Goal: Information Seeking & Learning: Understand process/instructions

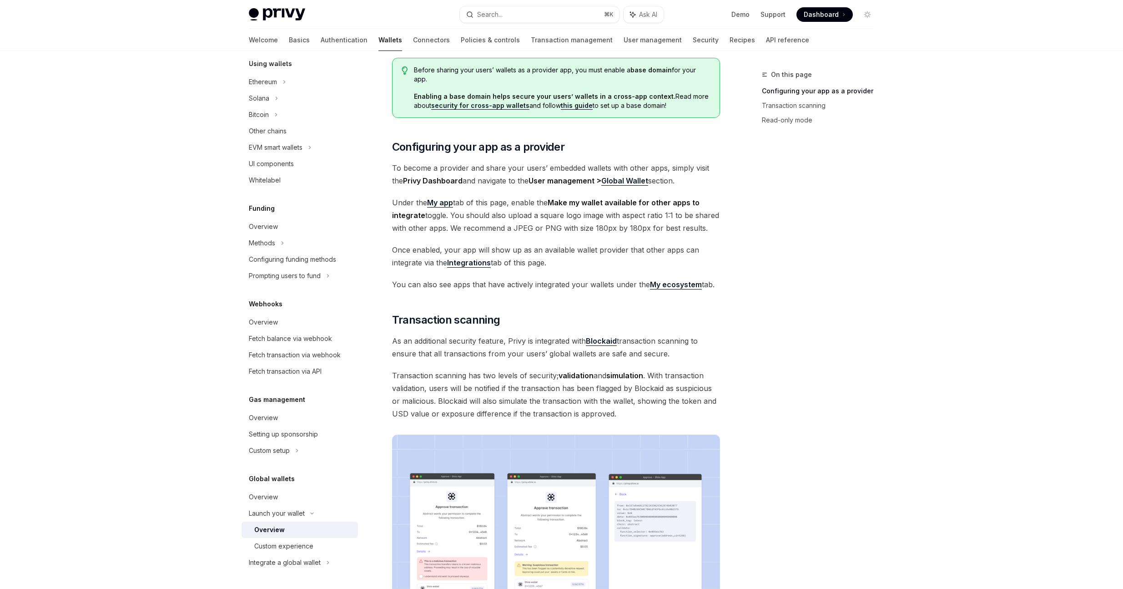
scroll to position [123, 0]
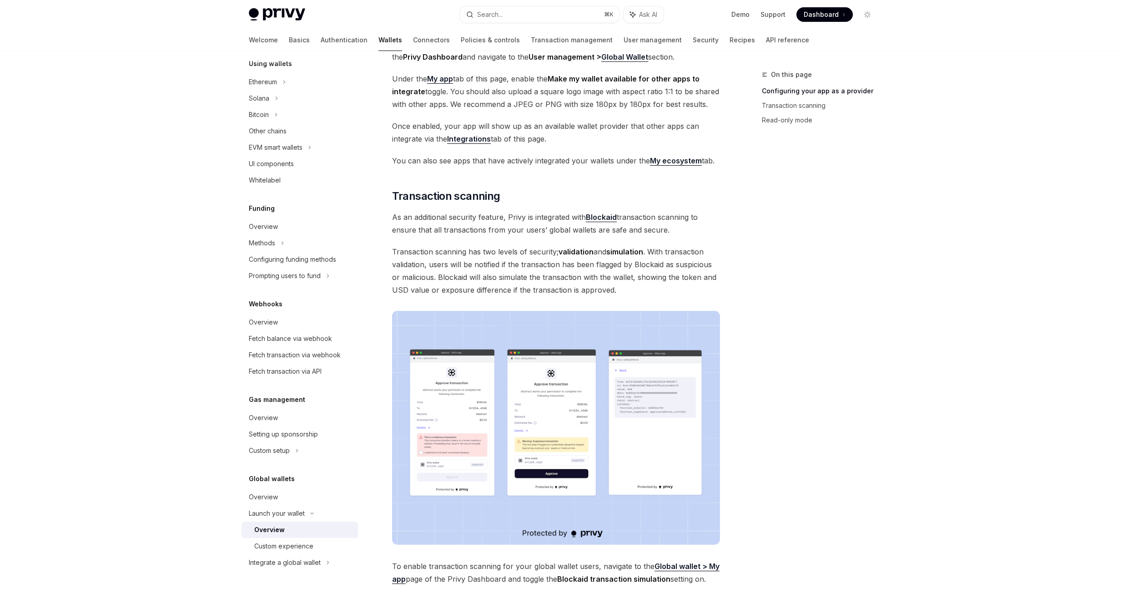
click at [479, 330] on img at bounding box center [556, 428] width 328 height 234
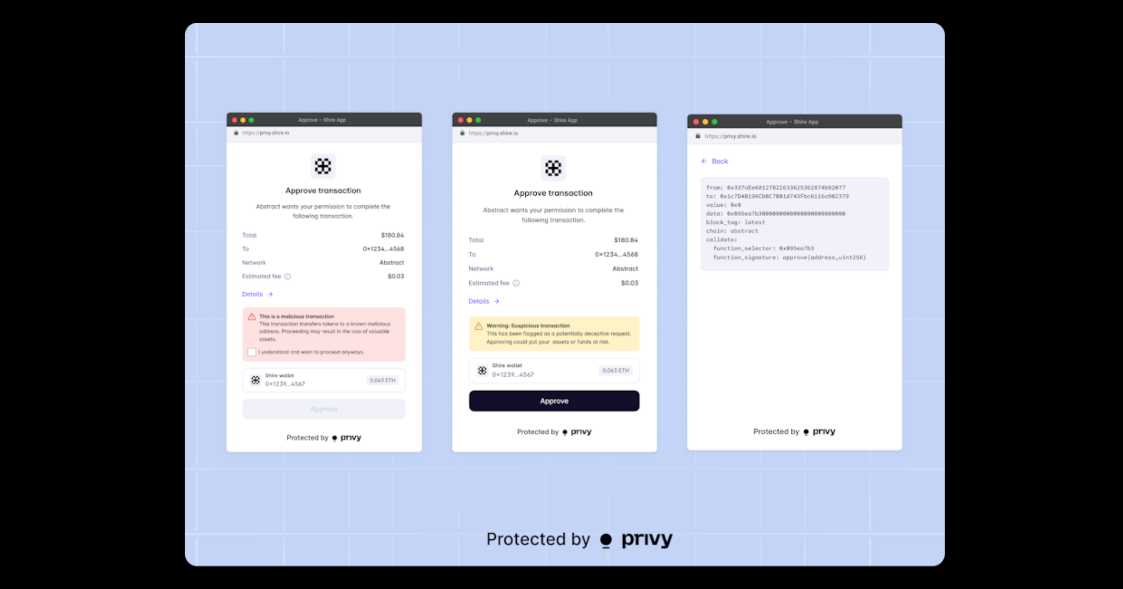
scroll to position [239, 0]
click at [1093, 202] on div at bounding box center [561, 294] width 1123 height 589
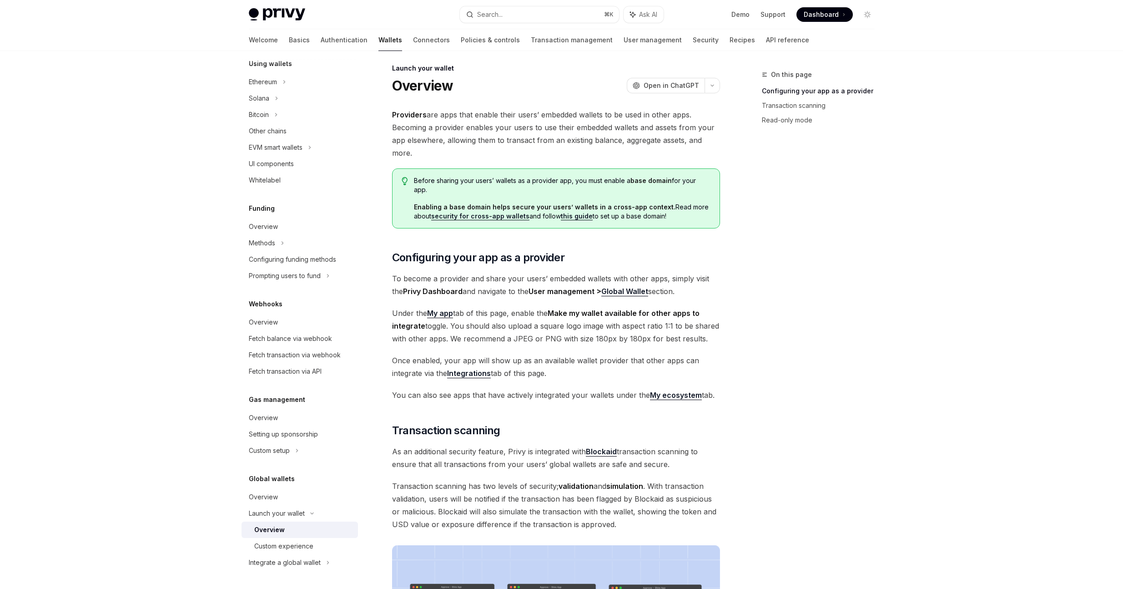
scroll to position [0, 0]
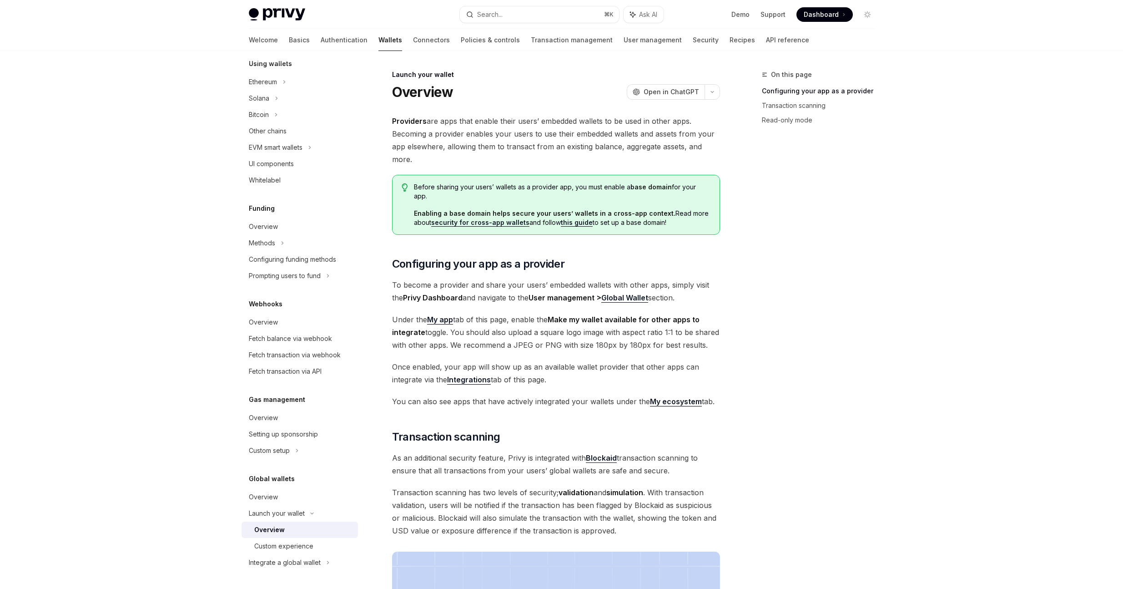
click at [477, 375] on strong "Integrations" at bounding box center [469, 379] width 44 height 9
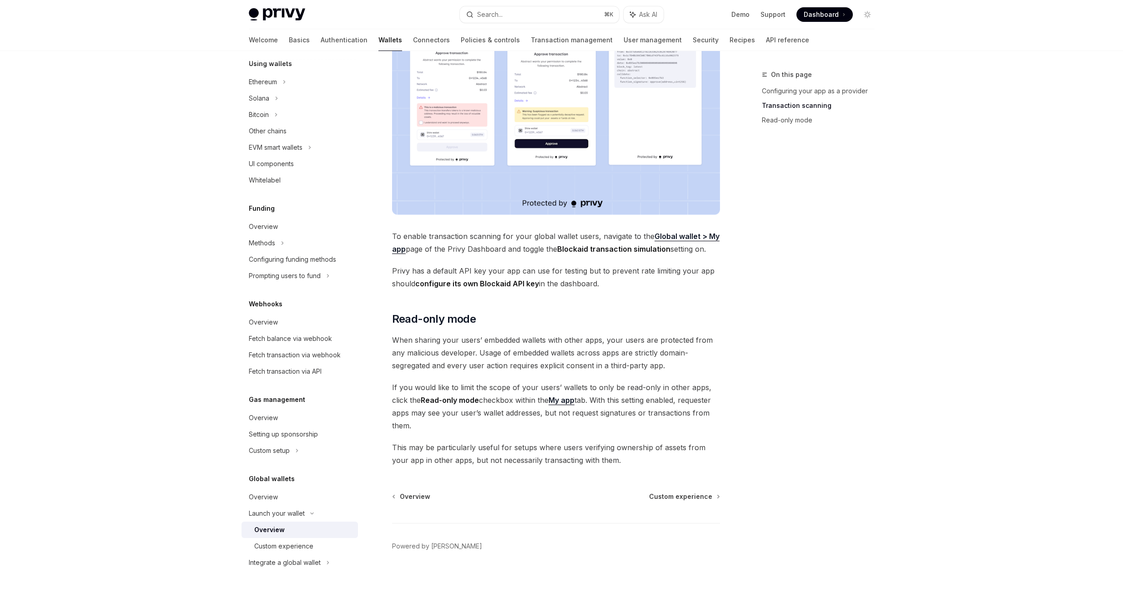
scroll to position [574, 0]
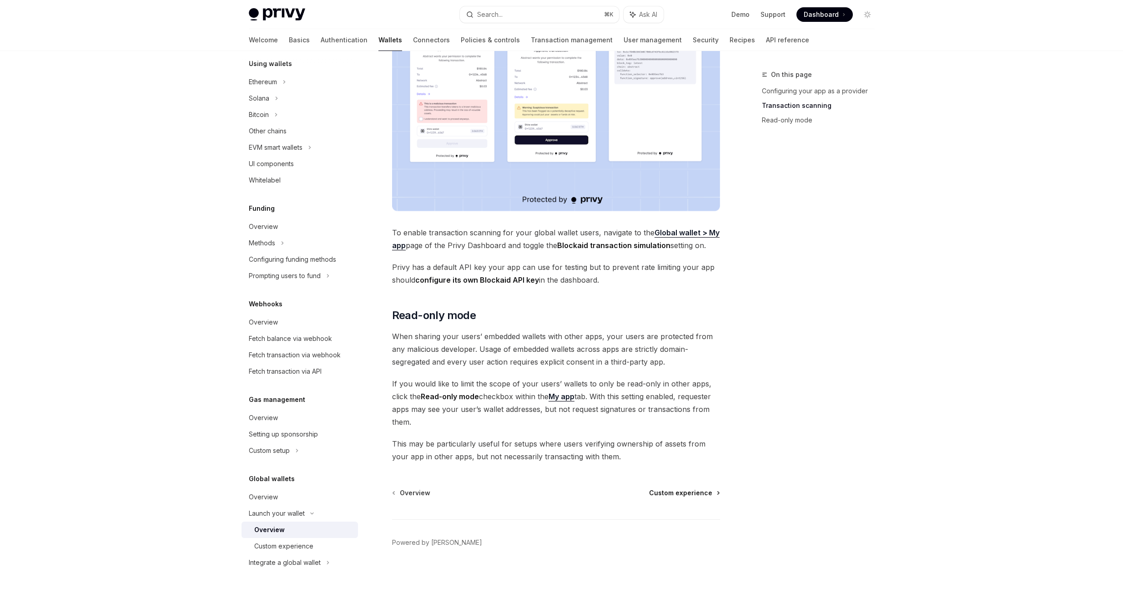
click at [677, 488] on span "Custom experience" at bounding box center [680, 492] width 63 height 9
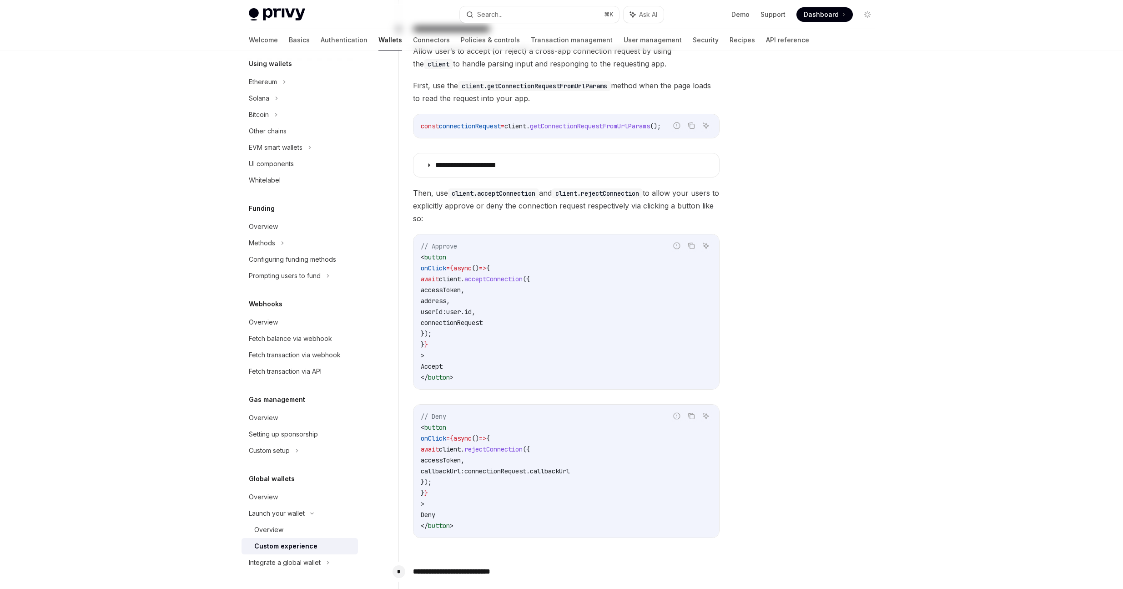
type textarea "*"
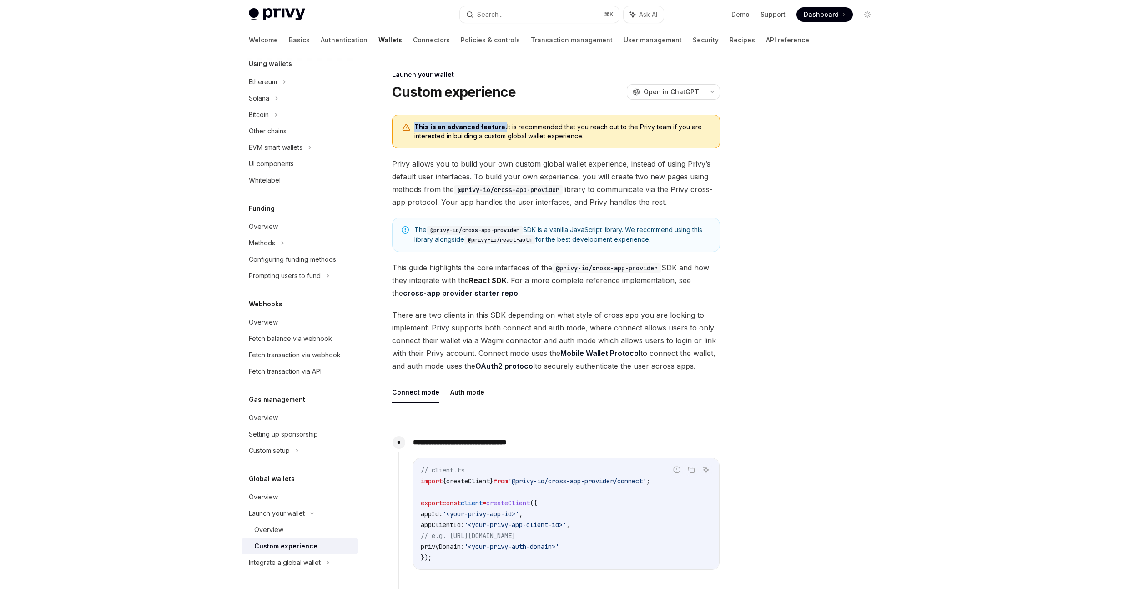
drag, startPoint x: 501, startPoint y: 126, endPoint x: 414, endPoint y: 126, distance: 87.8
click at [414, 126] on div "This is an advanced feature. It is recommended that you reach out to the Privy …" at bounding box center [556, 132] width 328 height 34
click at [466, 121] on div "This is an advanced feature. It is recommended that you reach out to the Privy …" at bounding box center [556, 132] width 328 height 34
drag, startPoint x: 445, startPoint y: 126, endPoint x: 592, endPoint y: 47, distance: 167.6
click at [500, 126] on b "This is an advanced feature." at bounding box center [461, 127] width 93 height 8
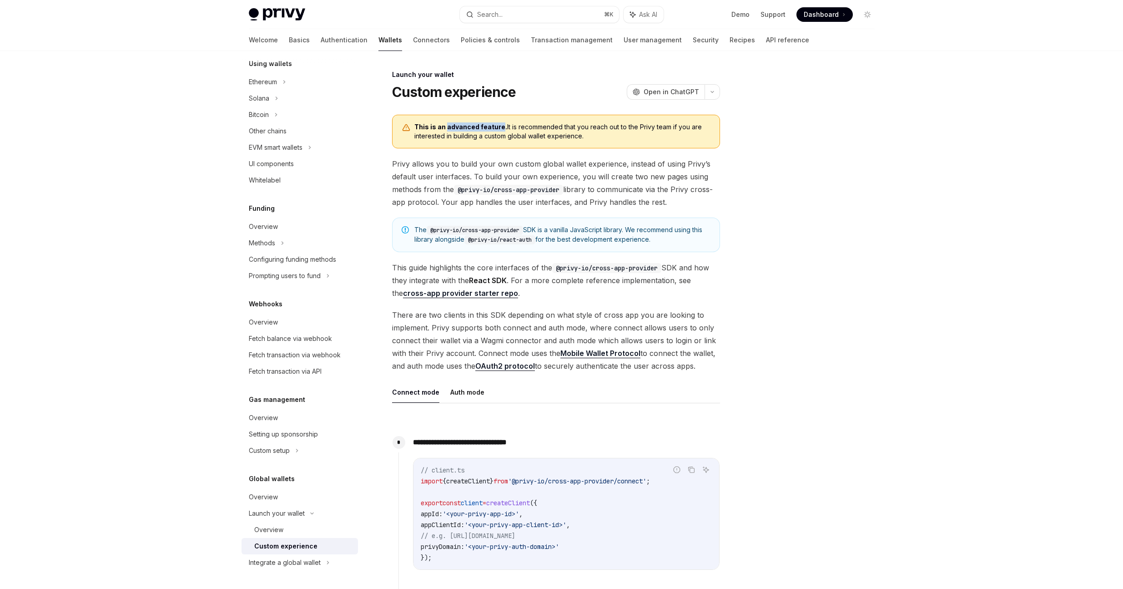
copy b "advanced feature"
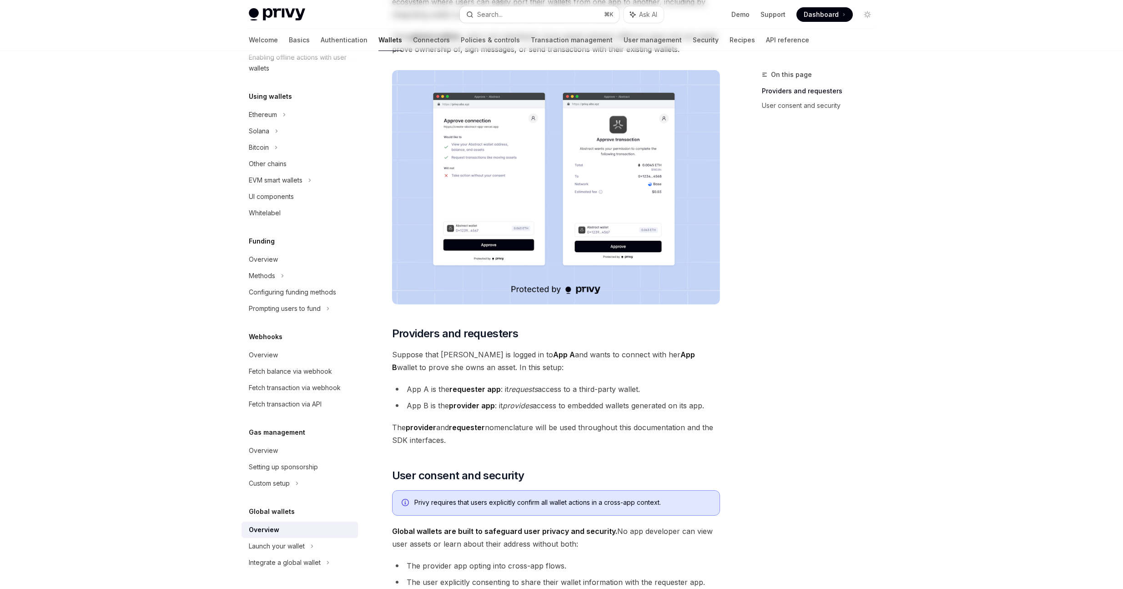
scroll to position [565, 0]
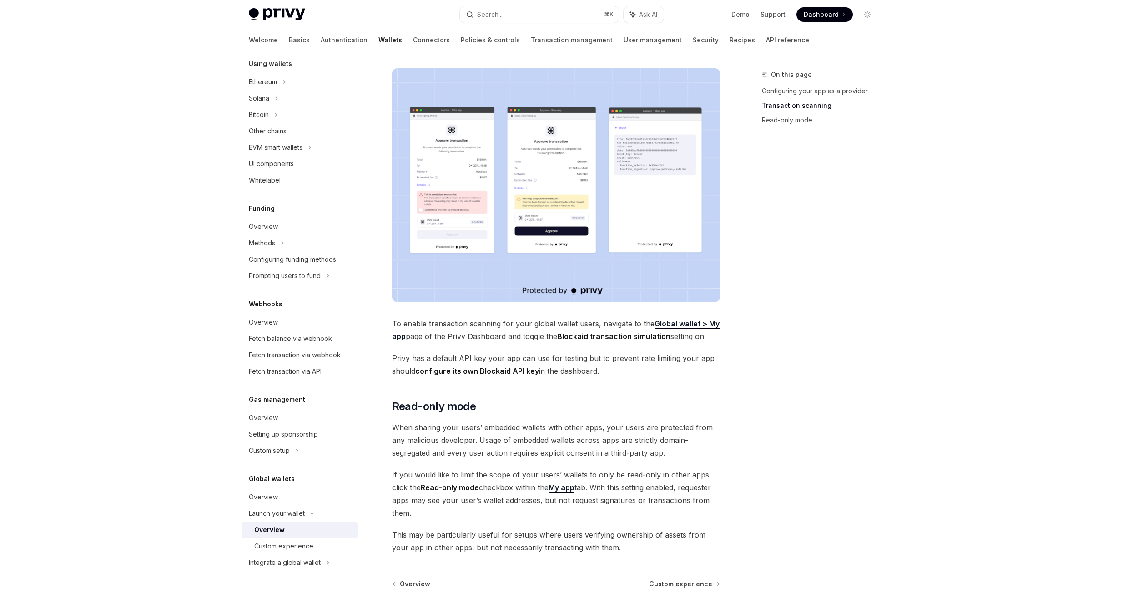
scroll to position [535, 0]
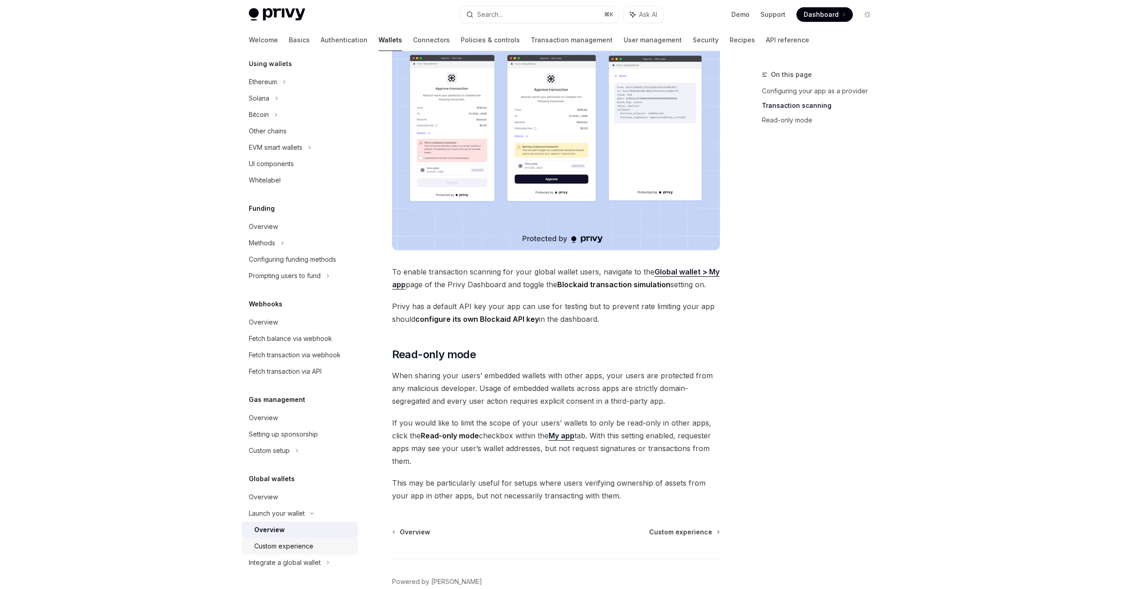
click at [291, 540] on link "Custom experience" at bounding box center [300, 546] width 116 height 16
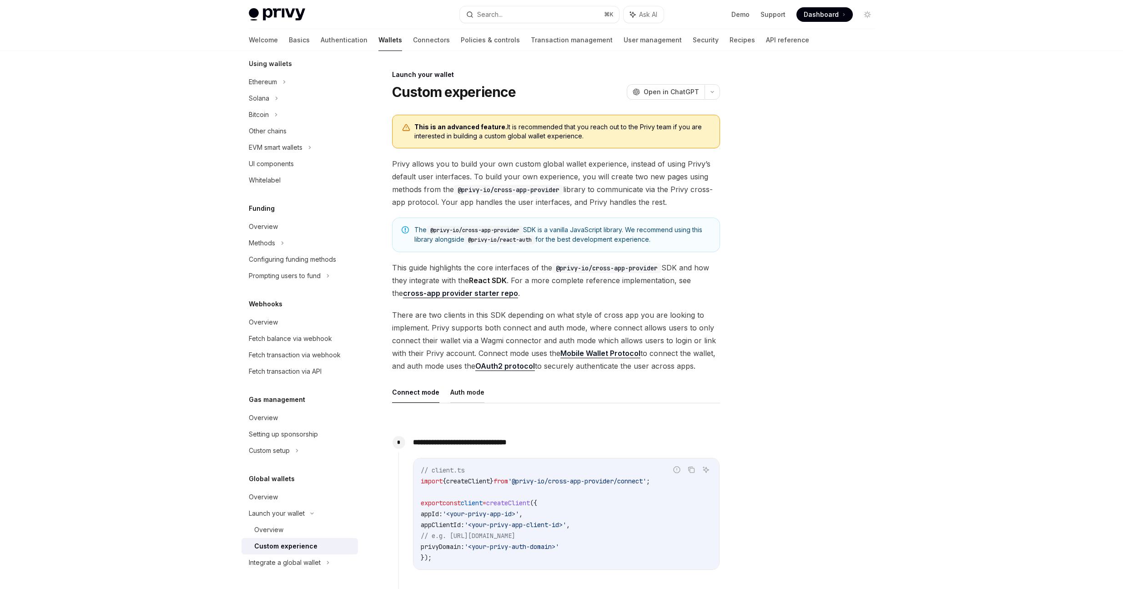
click at [464, 388] on button "Auth mode" at bounding box center [467, 391] width 34 height 21
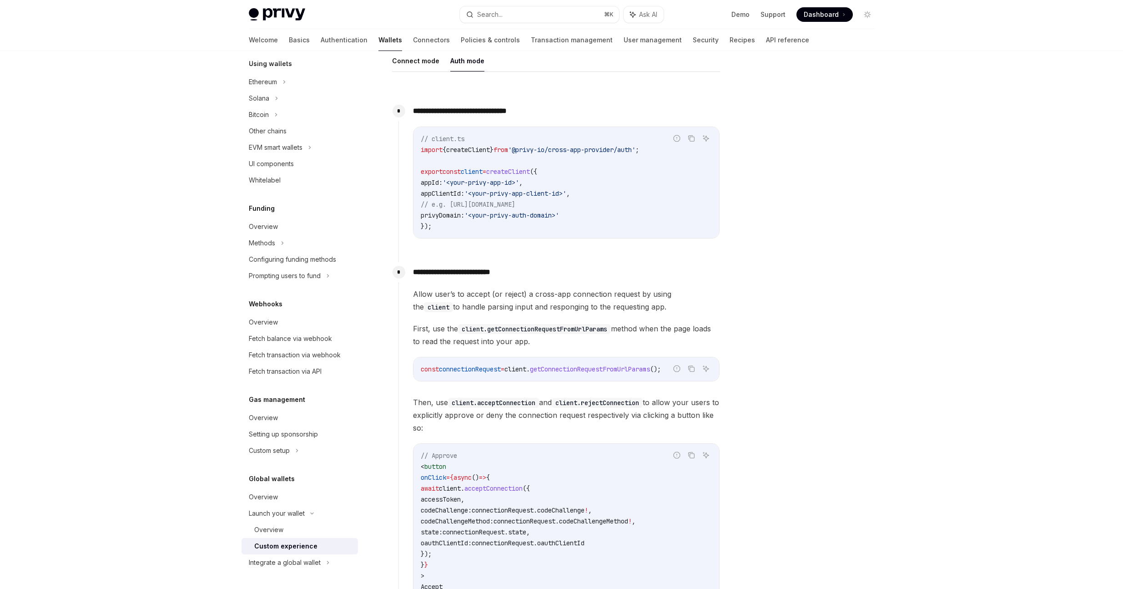
scroll to position [331, 0]
click at [426, 60] on button "Connect mode" at bounding box center [415, 61] width 47 height 21
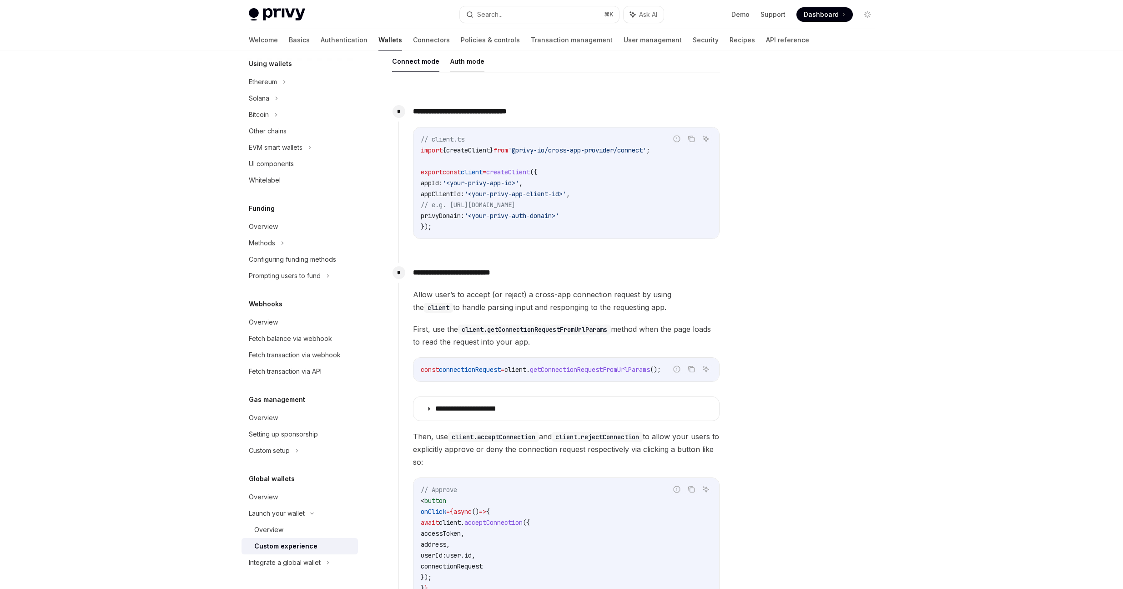
click at [467, 62] on button "Auth mode" at bounding box center [467, 61] width 34 height 21
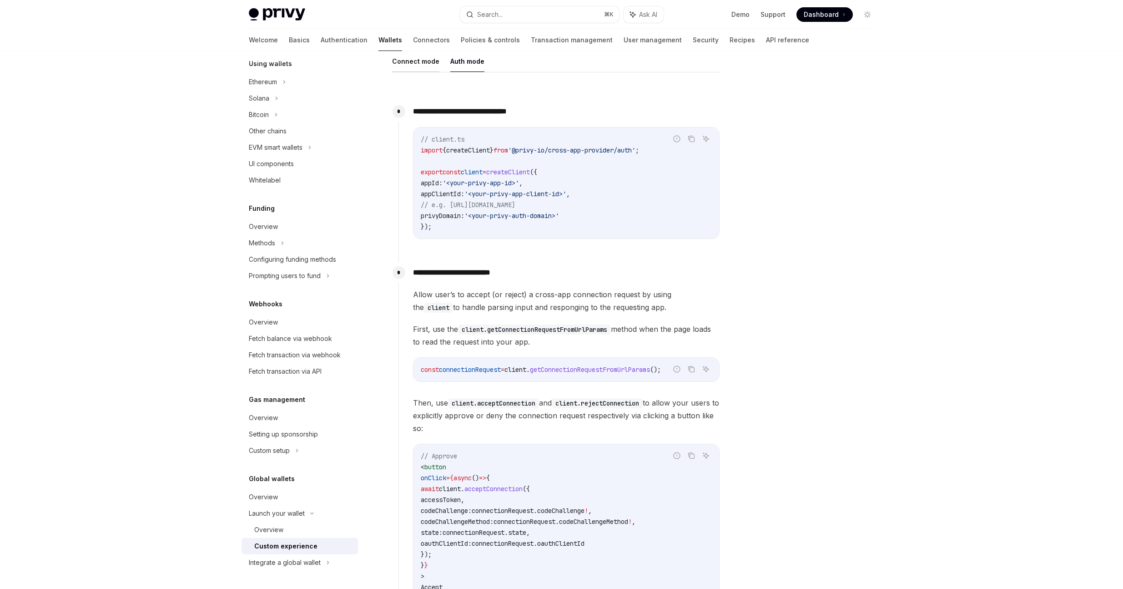
click at [422, 61] on button "Connect mode" at bounding box center [415, 61] width 47 height 21
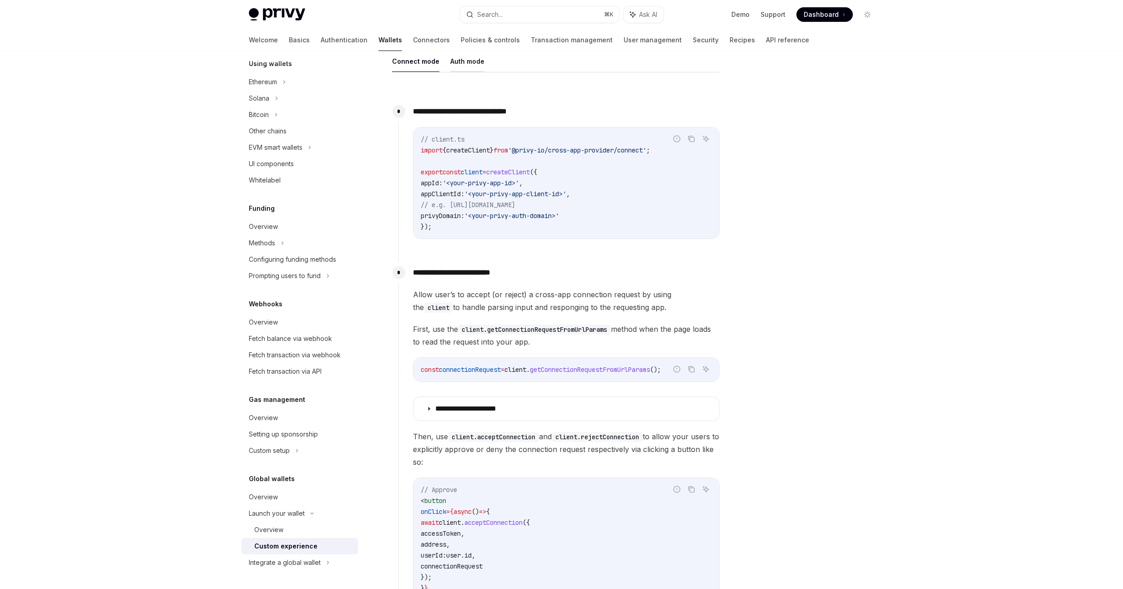
click at [453, 61] on button "Auth mode" at bounding box center [467, 61] width 34 height 21
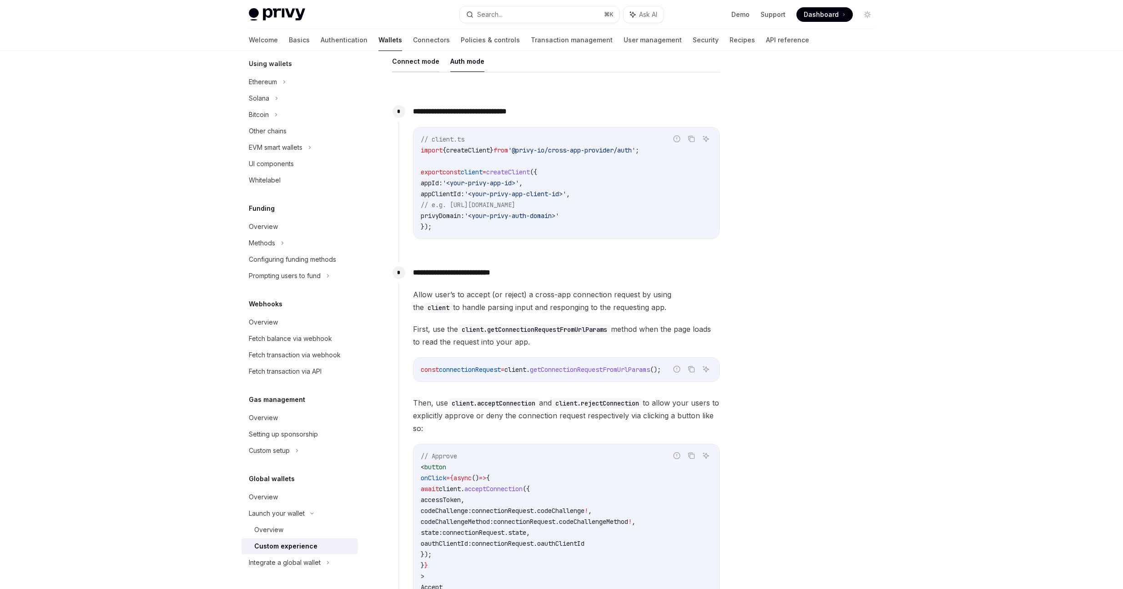
click at [404, 61] on button "Connect mode" at bounding box center [415, 61] width 47 height 21
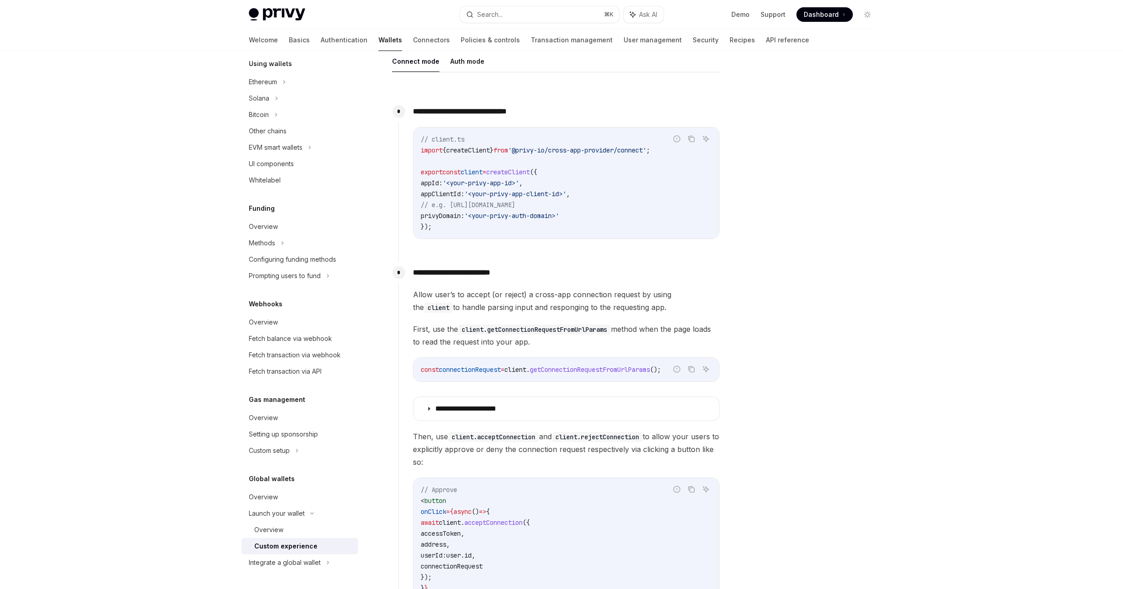
click at [444, 64] on ul "Connect mode Auth mode" at bounding box center [556, 62] width 328 height 22
click at [430, 66] on button "Connect mode" at bounding box center [415, 61] width 47 height 21
click at [462, 65] on button "Auth mode" at bounding box center [467, 61] width 34 height 21
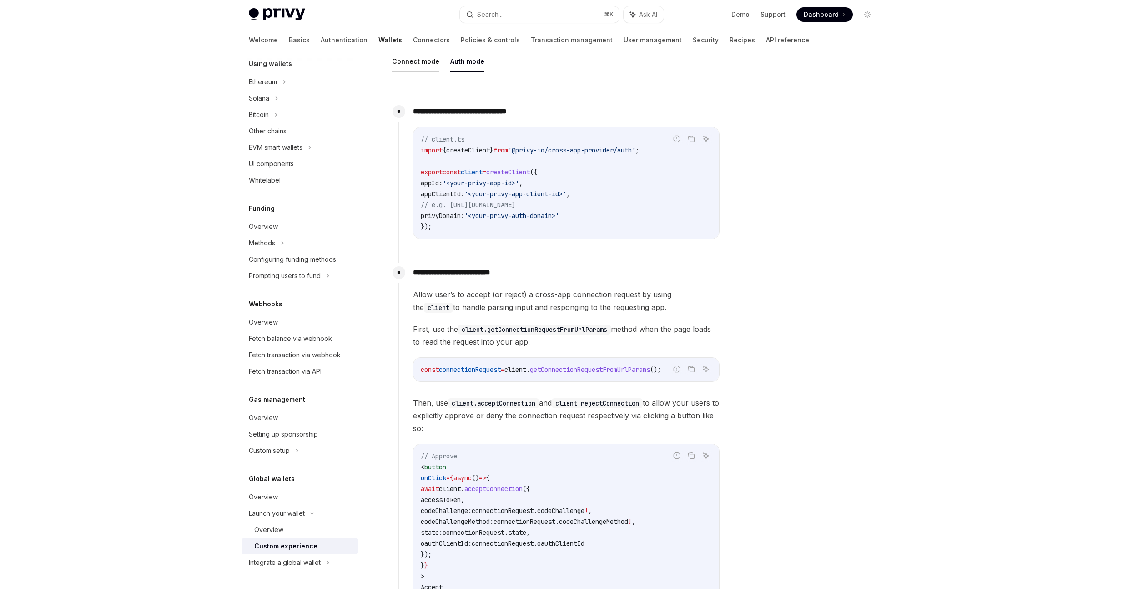
click at [435, 64] on button "Connect mode" at bounding box center [415, 61] width 47 height 21
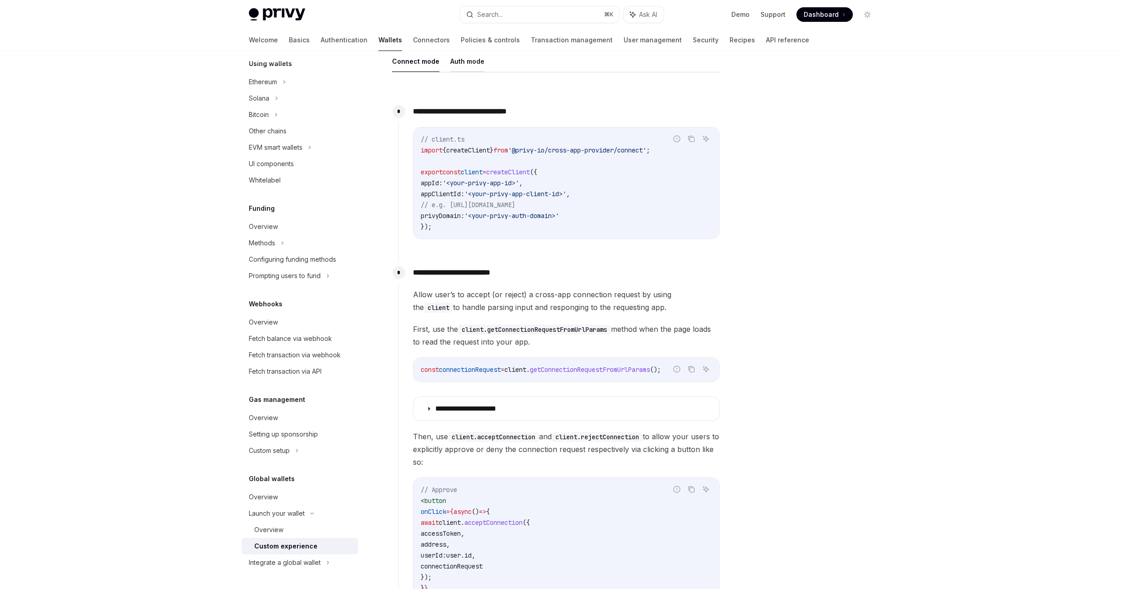
click at [468, 64] on button "Auth mode" at bounding box center [467, 61] width 34 height 21
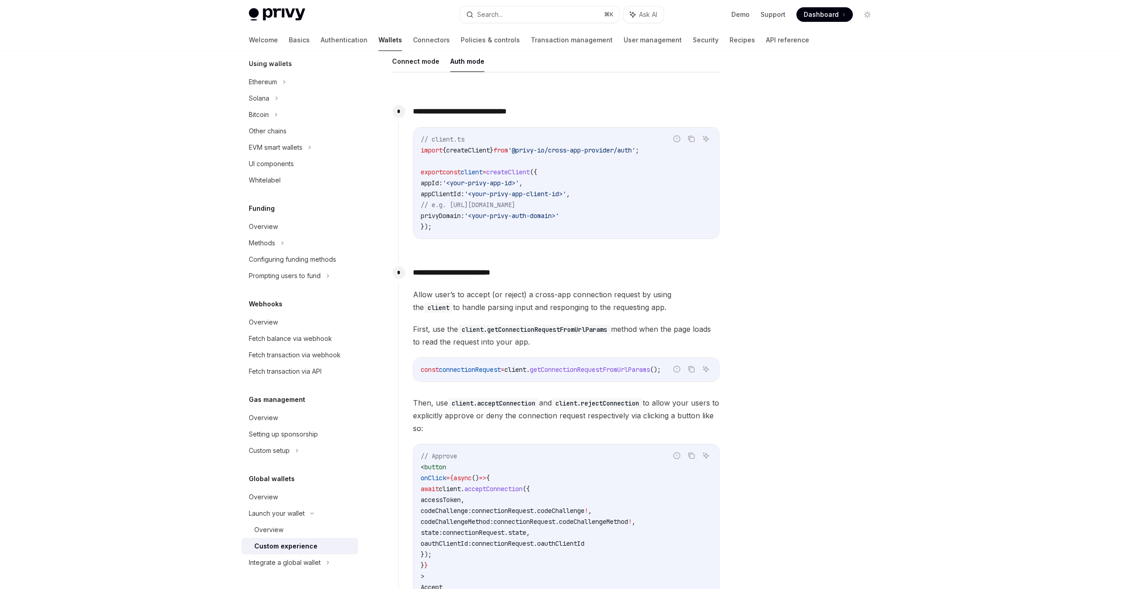
click at [438, 65] on ul "Connect mode Auth mode" at bounding box center [556, 62] width 328 height 22
click at [475, 66] on button "Auth mode" at bounding box center [467, 61] width 34 height 21
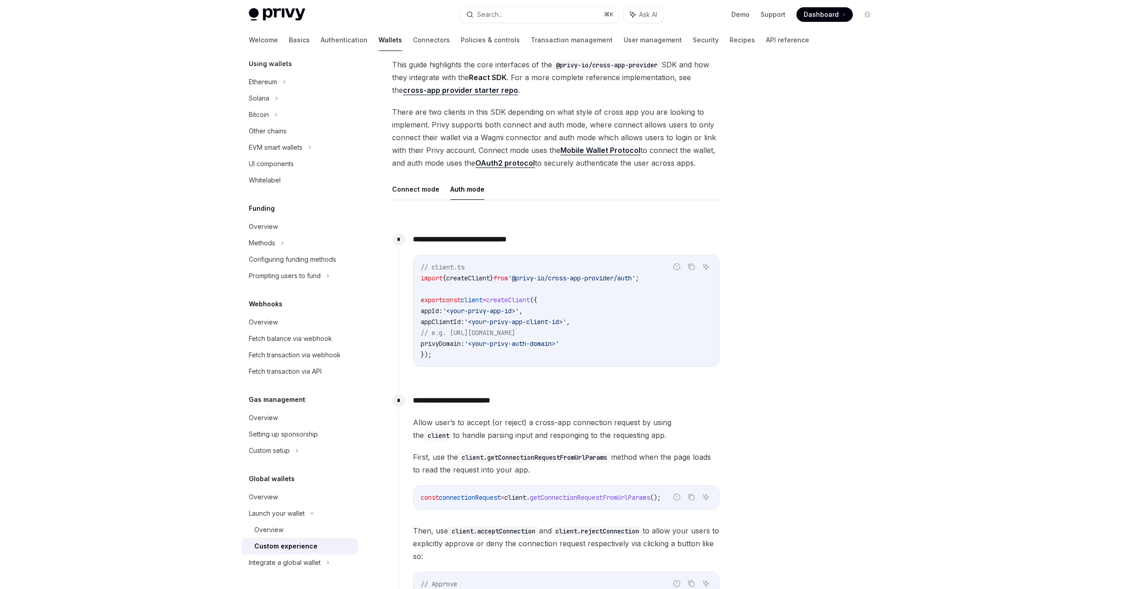
scroll to position [198, 0]
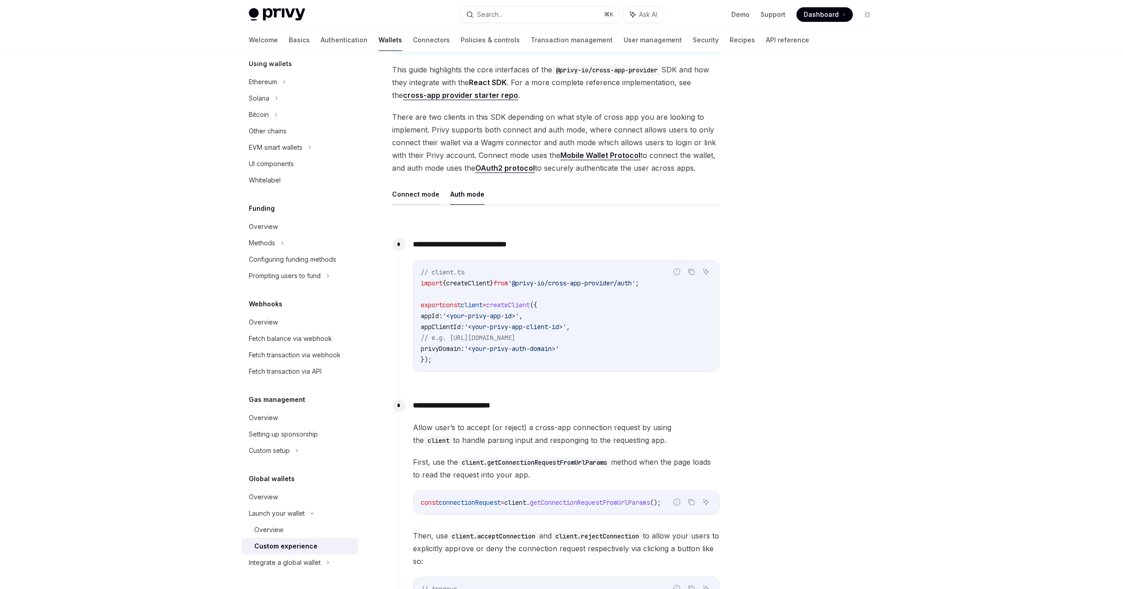
click at [402, 199] on button "Connect mode" at bounding box center [415, 193] width 47 height 21
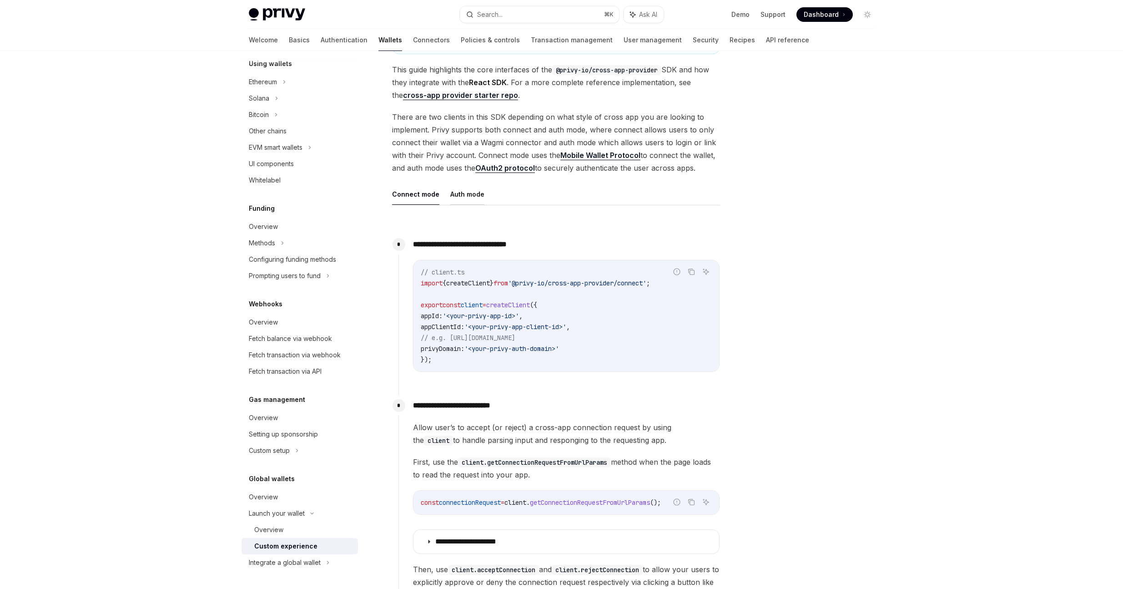
click at [469, 202] on button "Auth mode" at bounding box center [467, 193] width 34 height 21
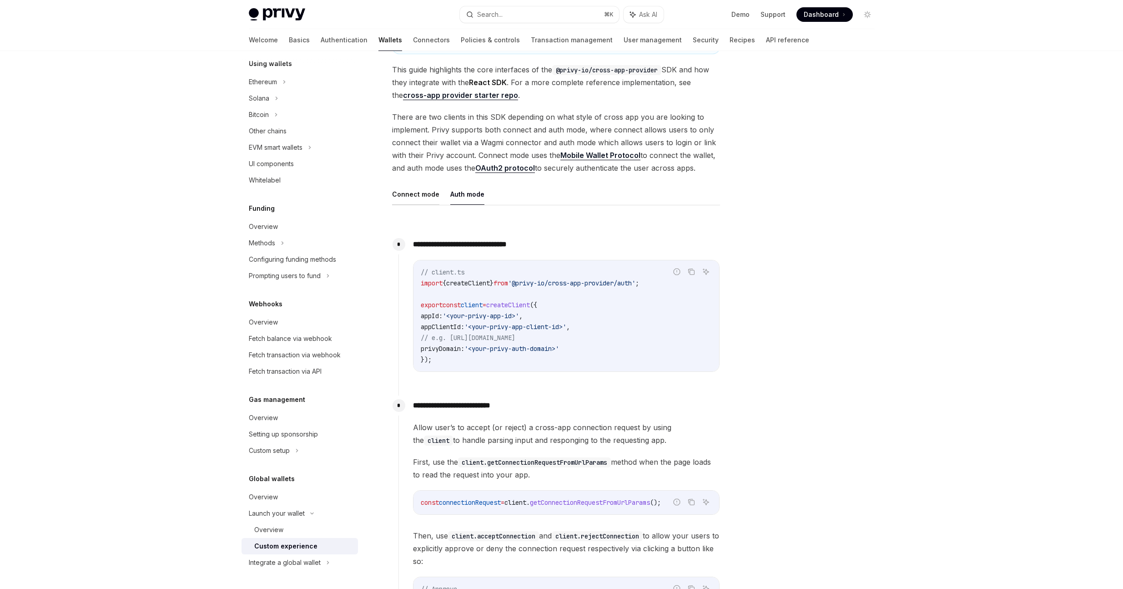
click at [426, 196] on button "Connect mode" at bounding box center [415, 193] width 47 height 21
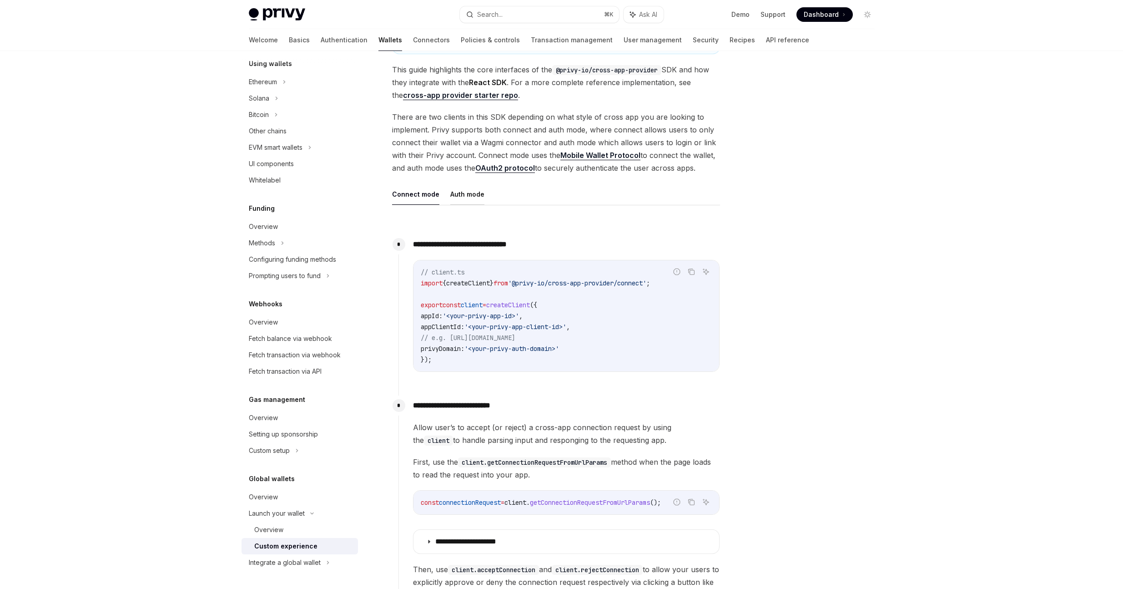
click at [465, 198] on button "Auth mode" at bounding box center [467, 193] width 34 height 21
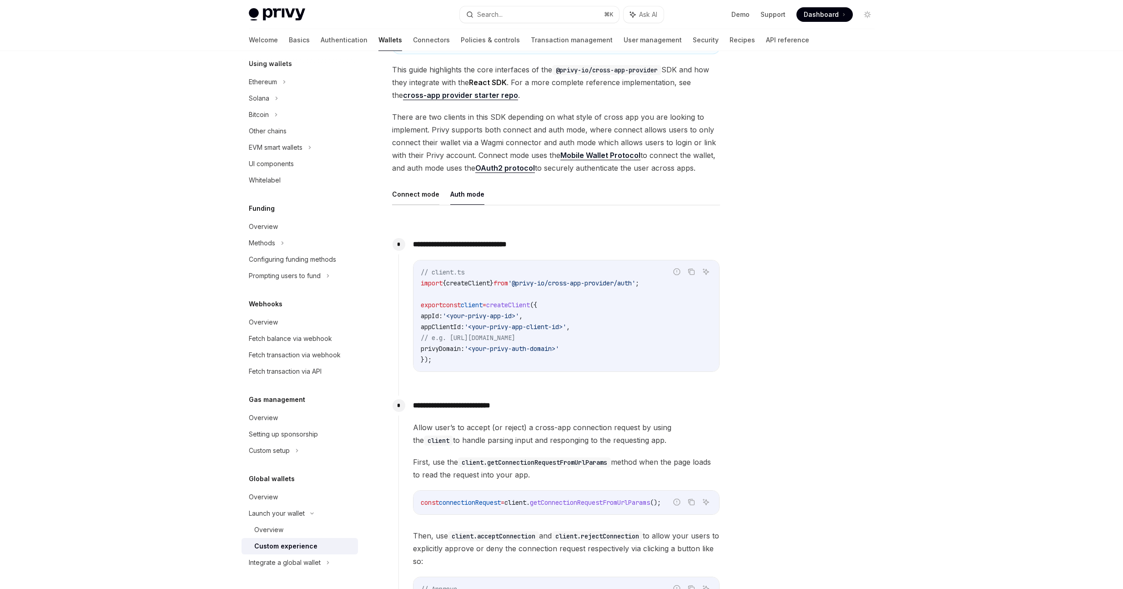
click at [421, 200] on button "Connect mode" at bounding box center [415, 193] width 47 height 21
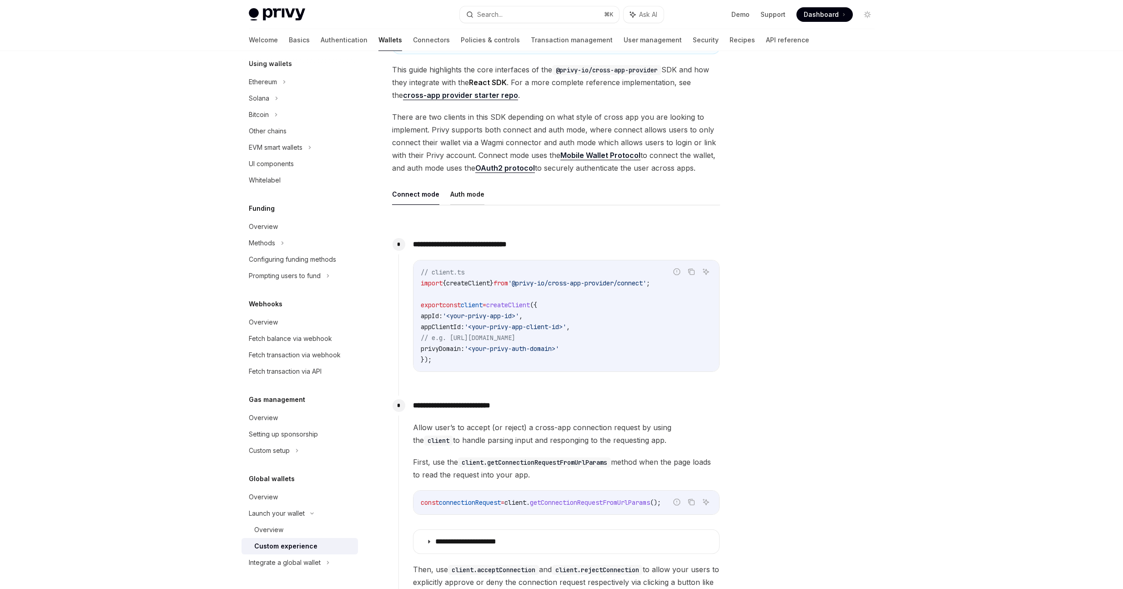
click at [452, 199] on button "Auth mode" at bounding box center [467, 193] width 34 height 21
type textarea "*"
